Goal: Information Seeking & Learning: Find contact information

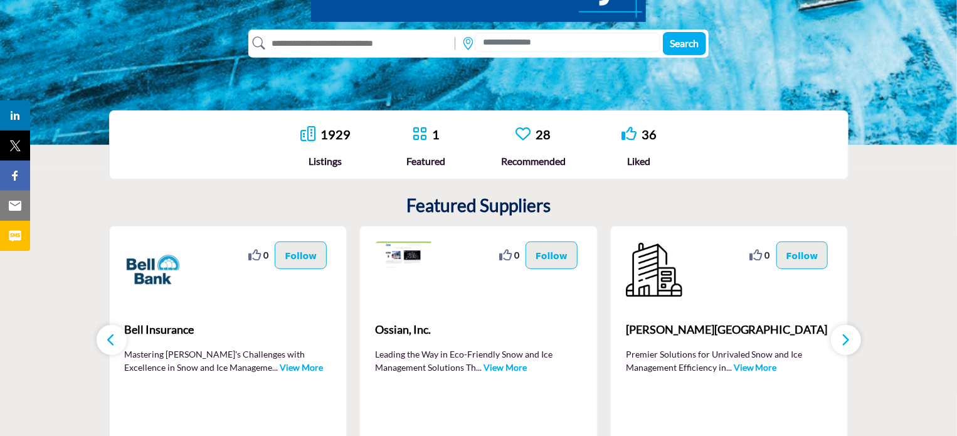
scroll to position [24, 0]
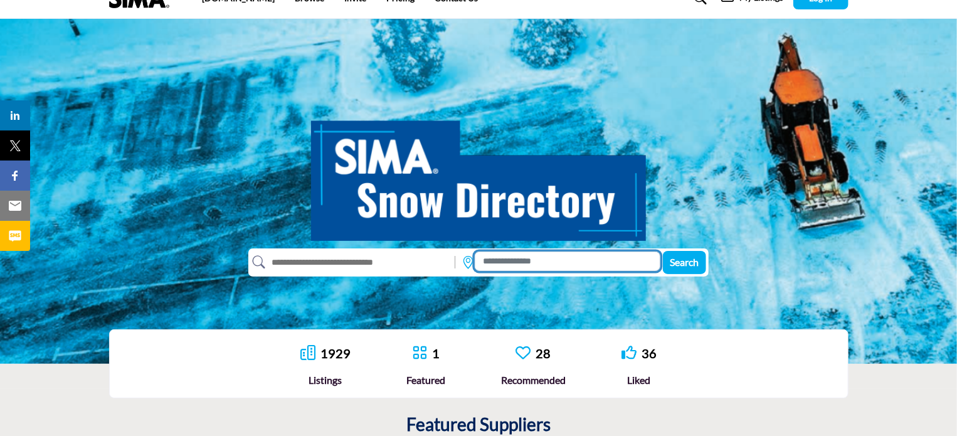
click at [532, 264] on input at bounding box center [568, 260] width 186 height 19
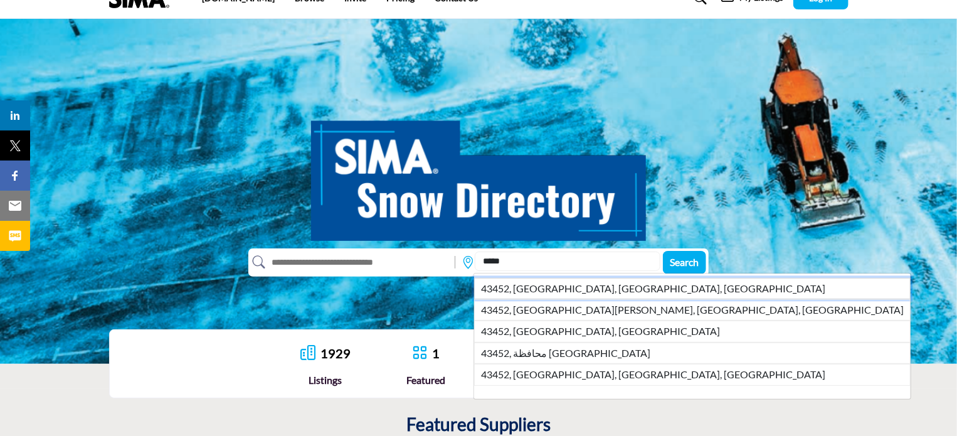
click at [530, 280] on li "43452, [GEOGRAPHIC_DATA], [GEOGRAPHIC_DATA], [GEOGRAPHIC_DATA]" at bounding box center [692, 288] width 436 height 21
type input "**********"
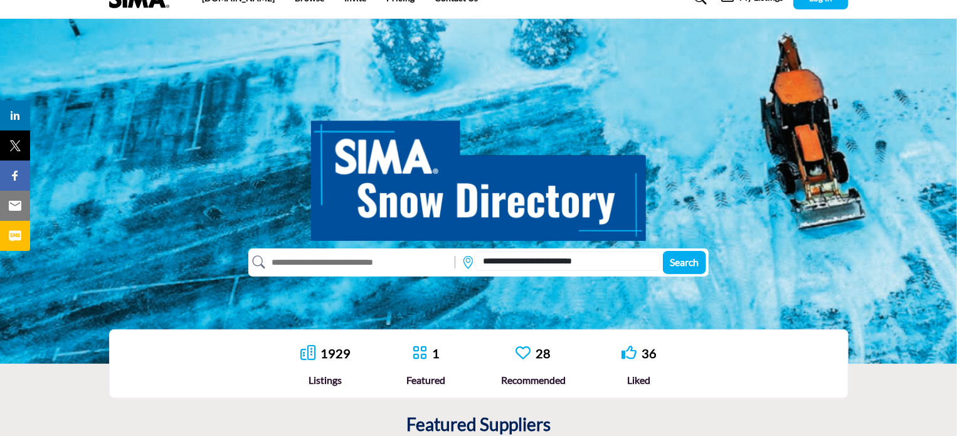
click at [660, 260] on div "**********" at bounding box center [477, 262] width 458 height 28
click at [692, 263] on span "Search" at bounding box center [684, 262] width 29 height 12
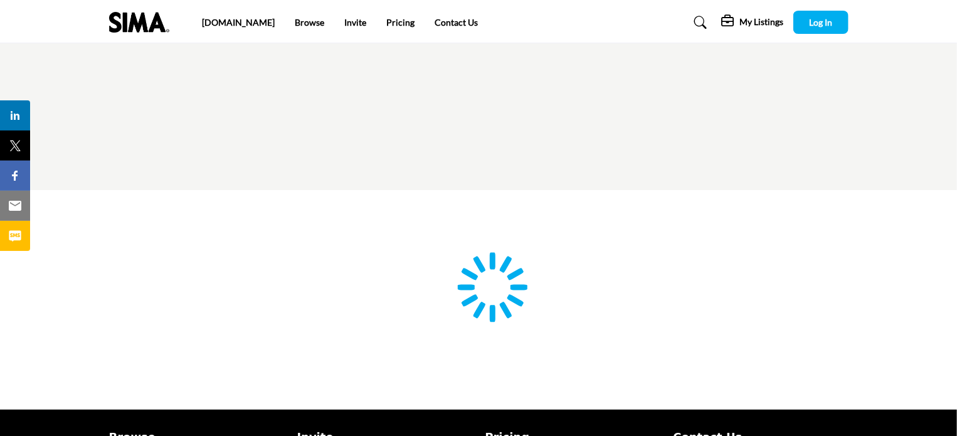
type input "**********"
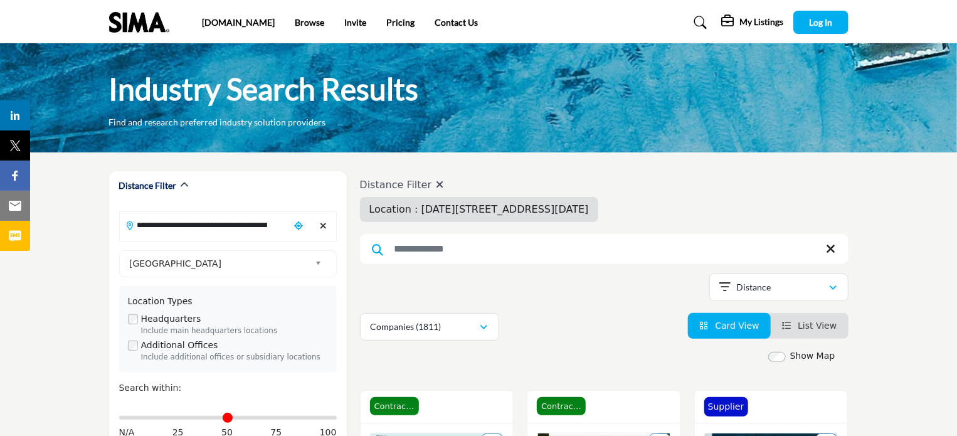
click at [564, 246] on input "Search Keyword" at bounding box center [604, 249] width 488 height 30
click at [429, 186] on h4 "Distance Filter" at bounding box center [479, 185] width 238 height 12
click at [437, 185] on icon at bounding box center [440, 184] width 8 height 10
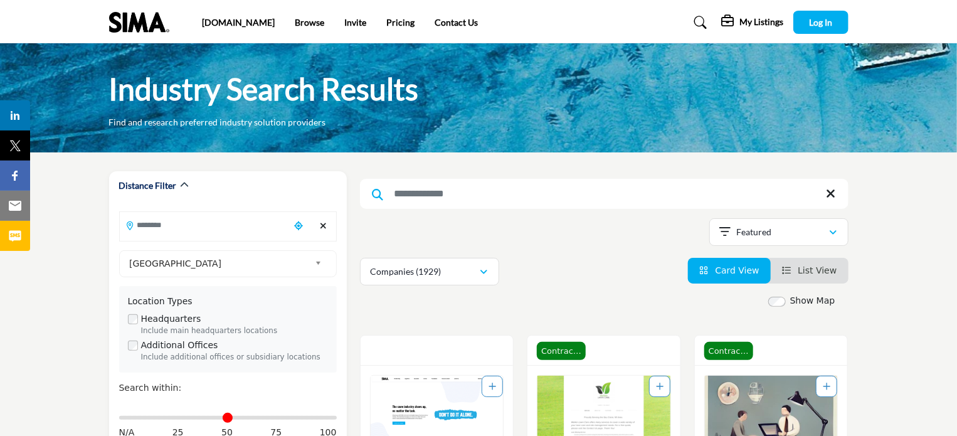
click at [617, 204] on input "Search Keyword" at bounding box center [604, 194] width 488 height 30
click at [236, 232] on input "Search Location" at bounding box center [204, 225] width 169 height 24
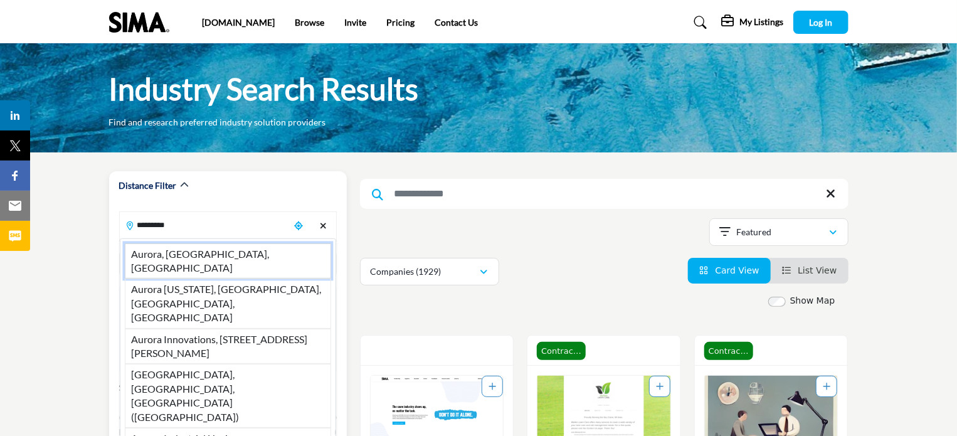
click at [224, 246] on li "Aurora, IN, USA" at bounding box center [228, 261] width 206 height 36
type input "**********"
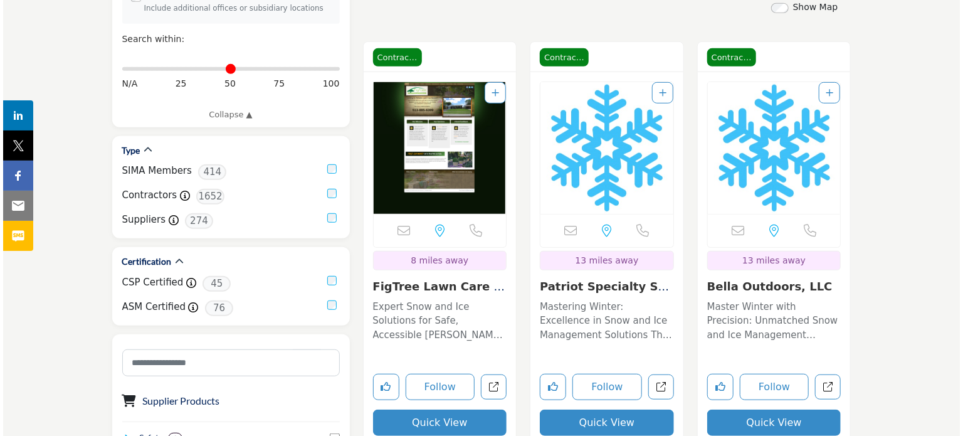
scroll to position [376, 0]
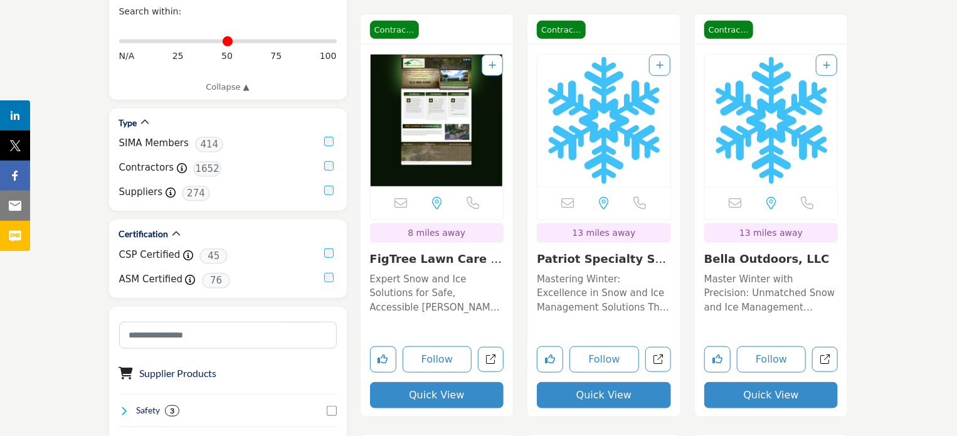
click at [456, 389] on button "Quick View" at bounding box center [437, 395] width 134 height 26
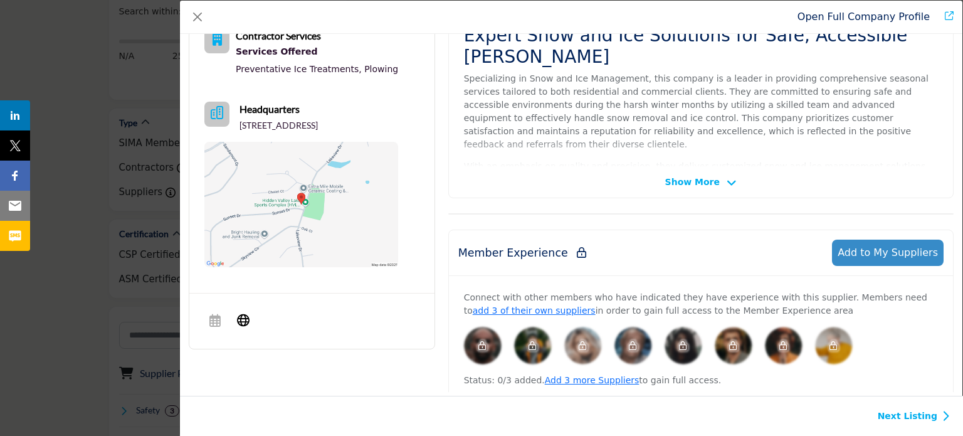
scroll to position [301, 0]
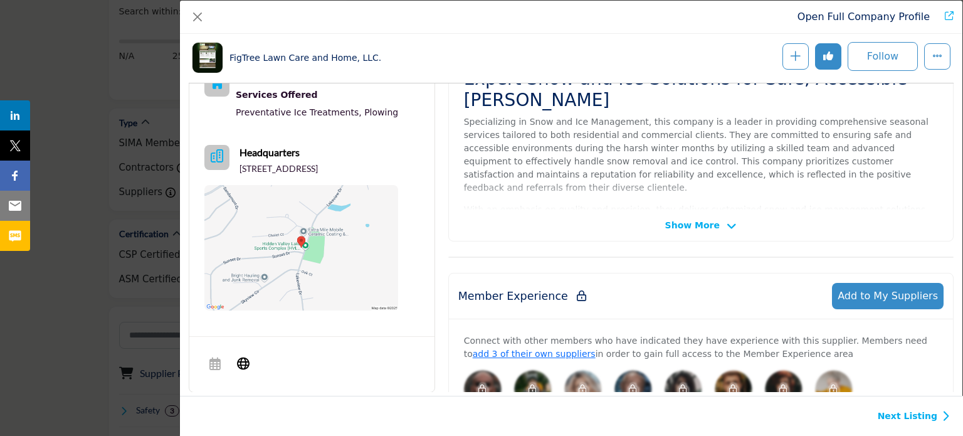
click at [702, 219] on span "Show More" at bounding box center [692, 225] width 55 height 13
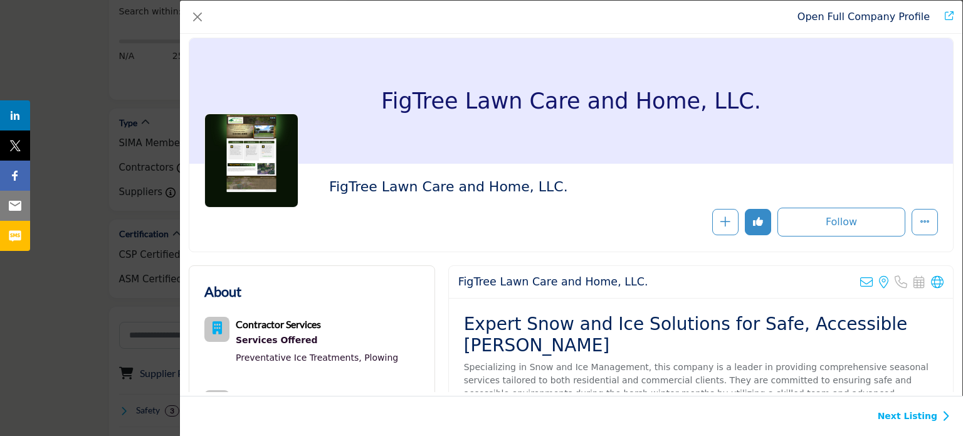
scroll to position [0, 0]
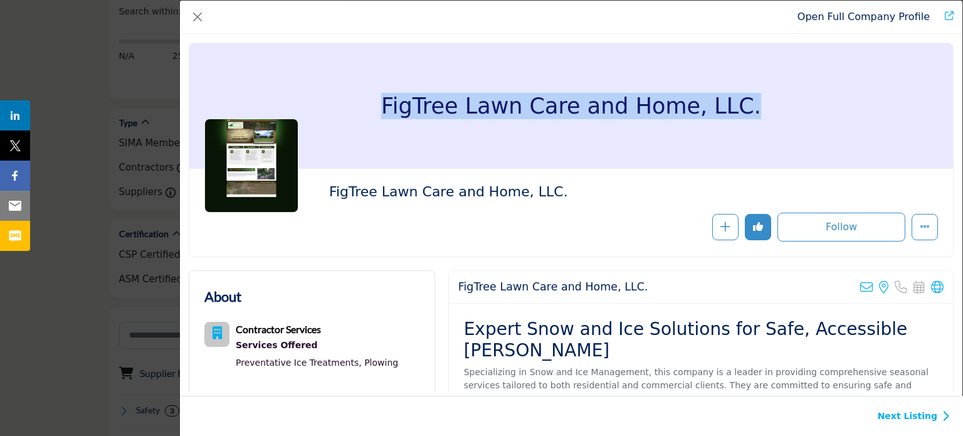
drag, startPoint x: 723, startPoint y: 102, endPoint x: 394, endPoint y: 110, distance: 329.3
click at [394, 110] on div "FigTree Lawn Care and Home, LLC." at bounding box center [571, 105] width 764 height 125
copy h1 "FigTree Lawn Care and Home, LLC."
